Goal: Task Accomplishment & Management: Manage account settings

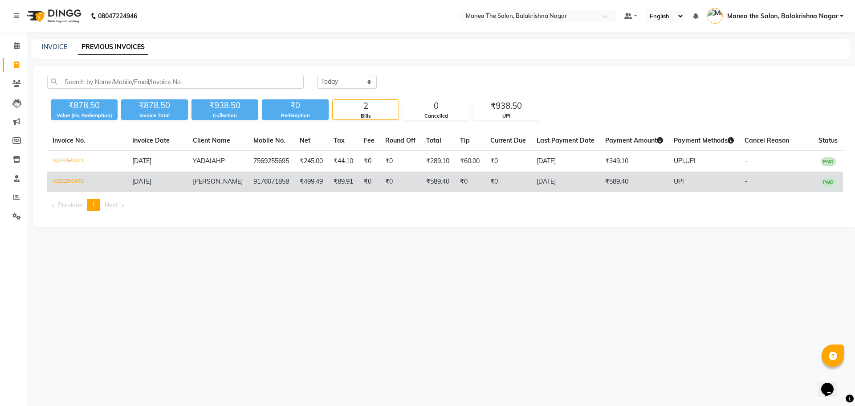
click at [211, 180] on span "[PERSON_NAME]" at bounding box center [218, 181] width 50 height 8
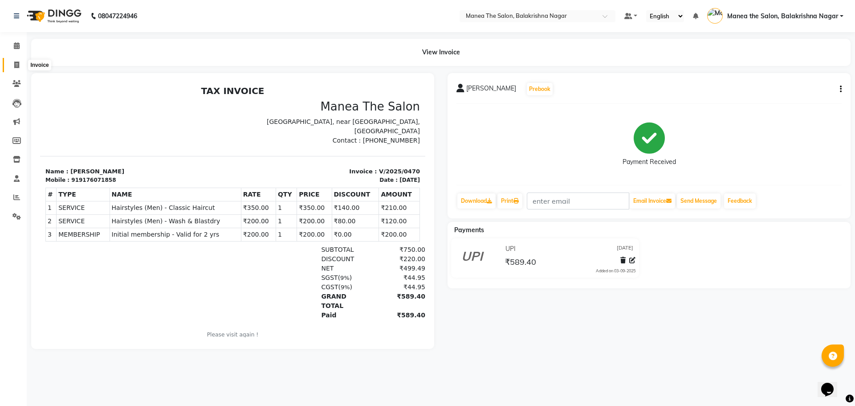
click at [16, 62] on icon at bounding box center [16, 64] width 5 height 7
select select "service"
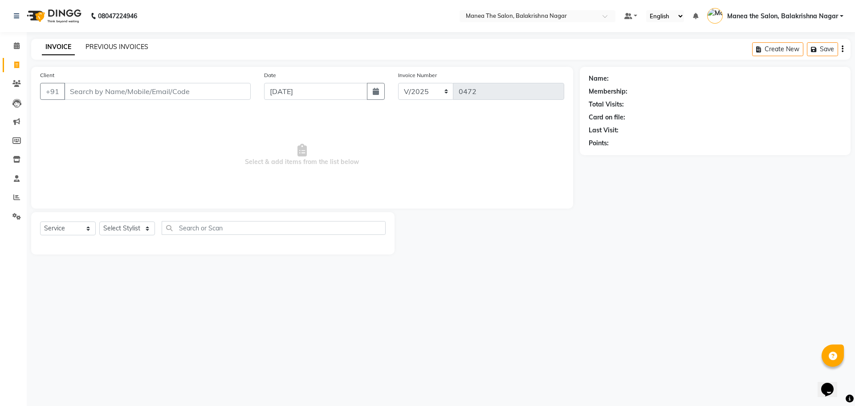
click at [109, 45] on link "PREVIOUS INVOICES" at bounding box center [116, 47] width 63 height 8
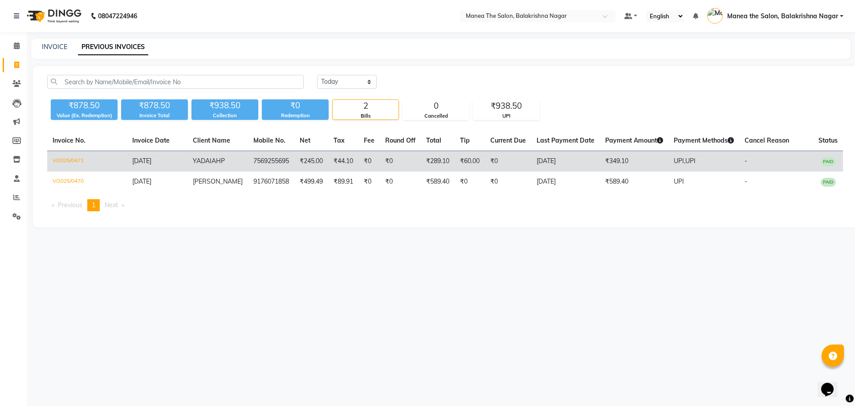
click at [151, 165] on span "[DATE]" at bounding box center [141, 161] width 19 height 8
